Goal: Transaction & Acquisition: Purchase product/service

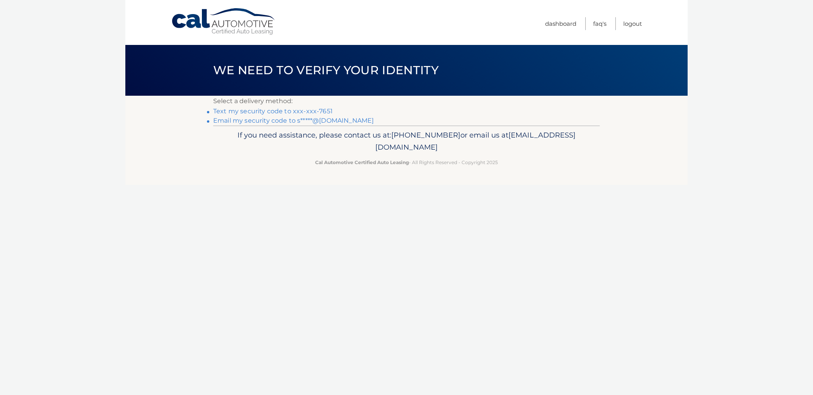
click at [285, 109] on link "Text my security code to xxx-xxx-7651" at bounding box center [273, 110] width 120 height 7
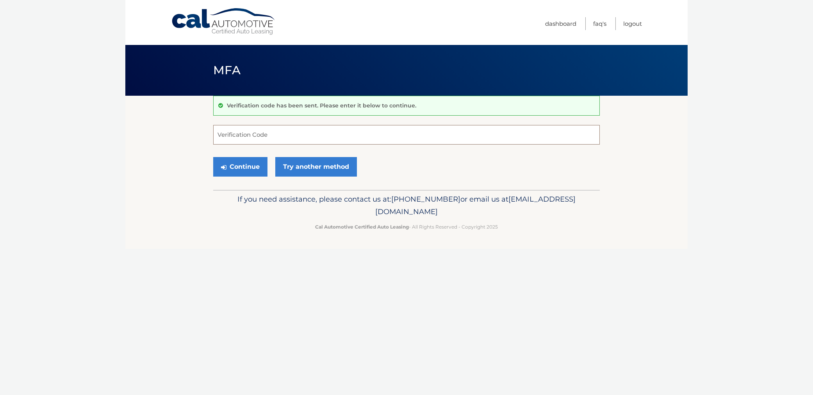
click at [265, 140] on input "Verification Code" at bounding box center [406, 135] width 387 height 20
type input "823286"
click at [255, 162] on button "Continue" at bounding box center [240, 167] width 54 height 20
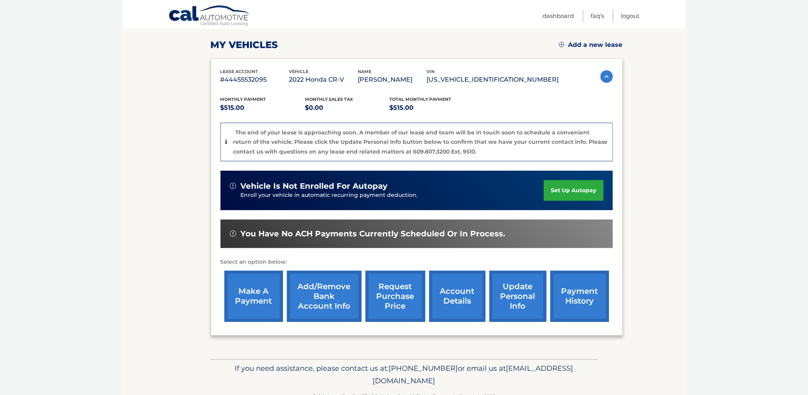
scroll to position [117, 0]
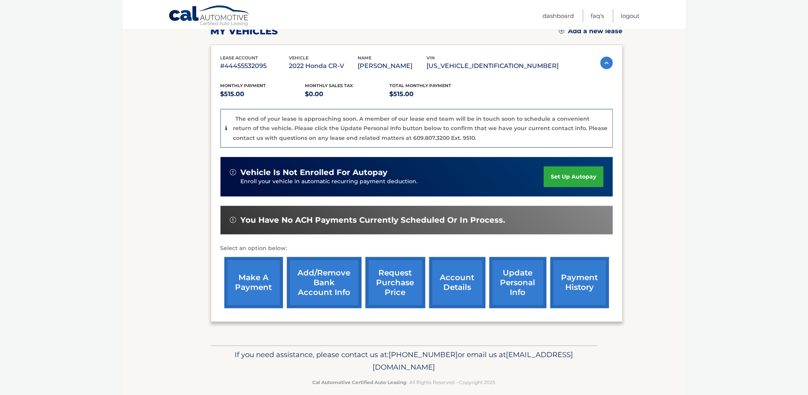
click at [250, 272] on link "make a payment" at bounding box center [253, 282] width 59 height 51
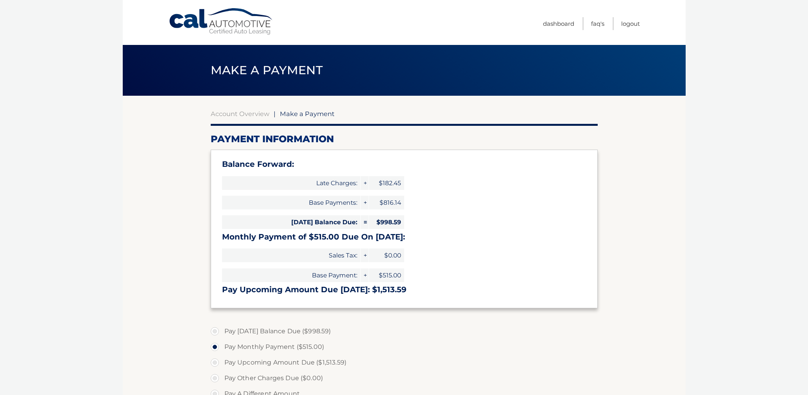
select select "ZWY4OGNmYmQtYzE2ZC00MDNlLTg2N2EtODY4ZDZhMjVjMTFl"
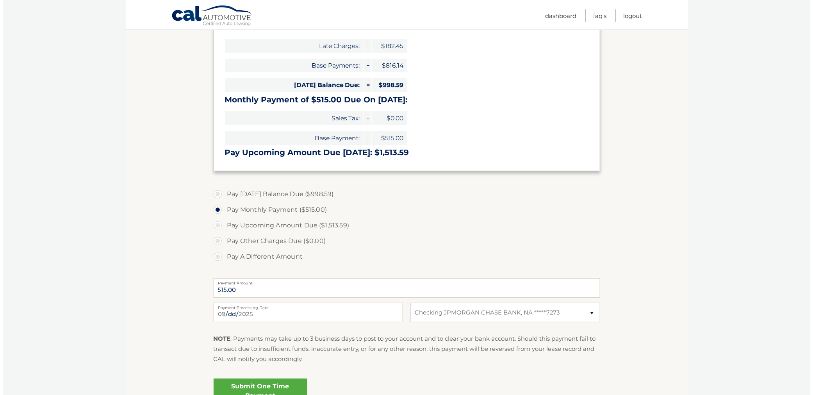
scroll to position [195, 0]
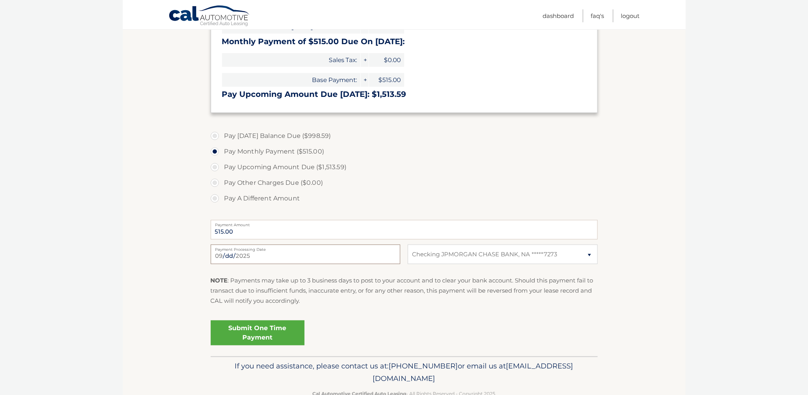
click at [286, 258] on input "[DATE]" at bounding box center [305, 255] width 189 height 20
type input "2025-09-05"
click at [258, 327] on link "Submit One Time Payment" at bounding box center [258, 332] width 94 height 25
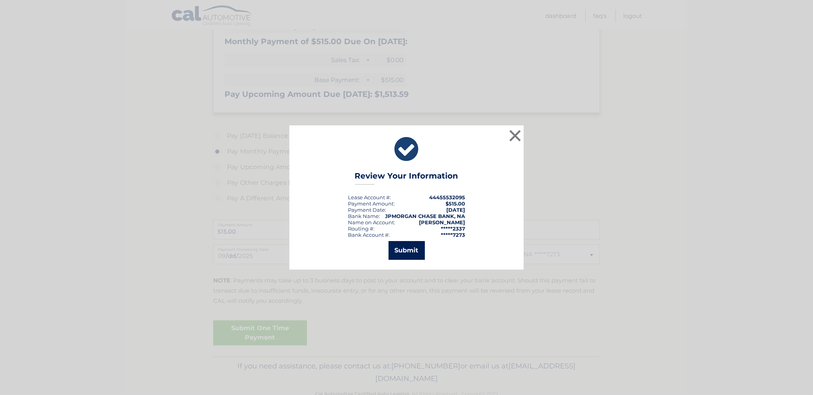
click at [405, 253] on button "Submit" at bounding box center [407, 250] width 36 height 19
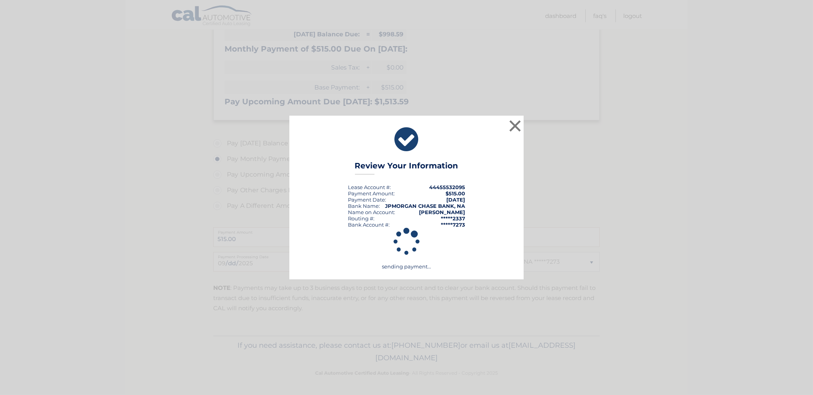
scroll to position [187, 0]
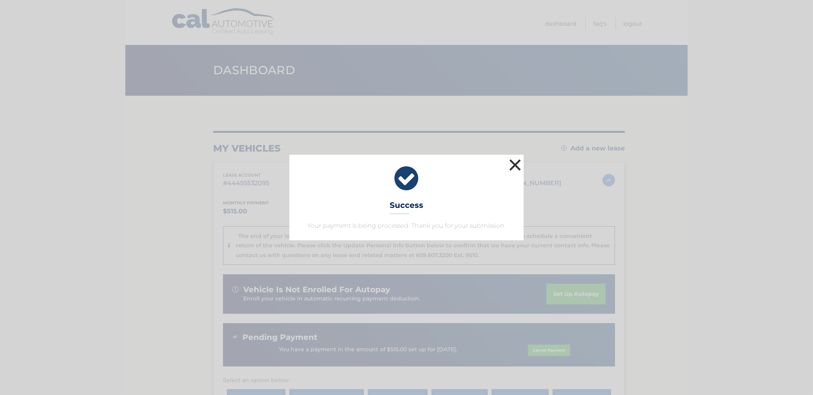
click at [520, 162] on button "×" at bounding box center [515, 165] width 16 height 16
